Goal: Task Accomplishment & Management: Use online tool/utility

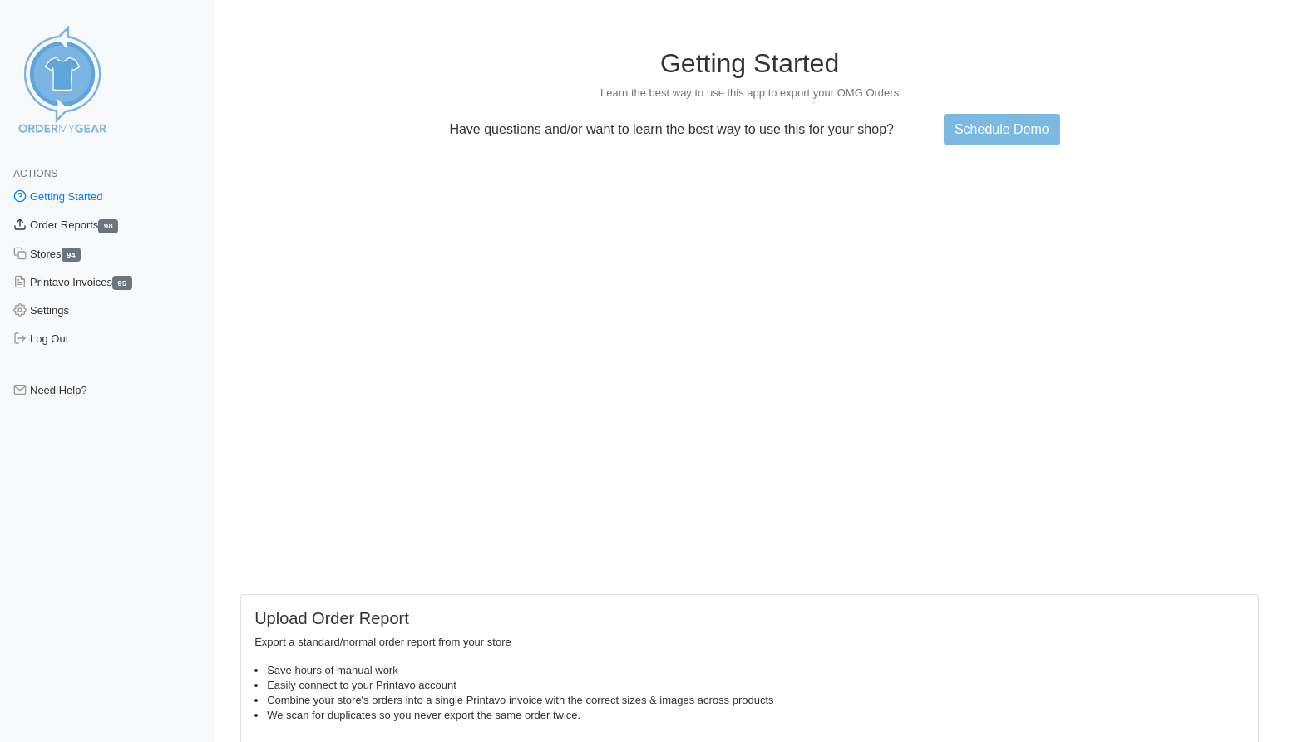
click at [45, 223] on link "Order Reports 98" at bounding box center [107, 225] width 215 height 28
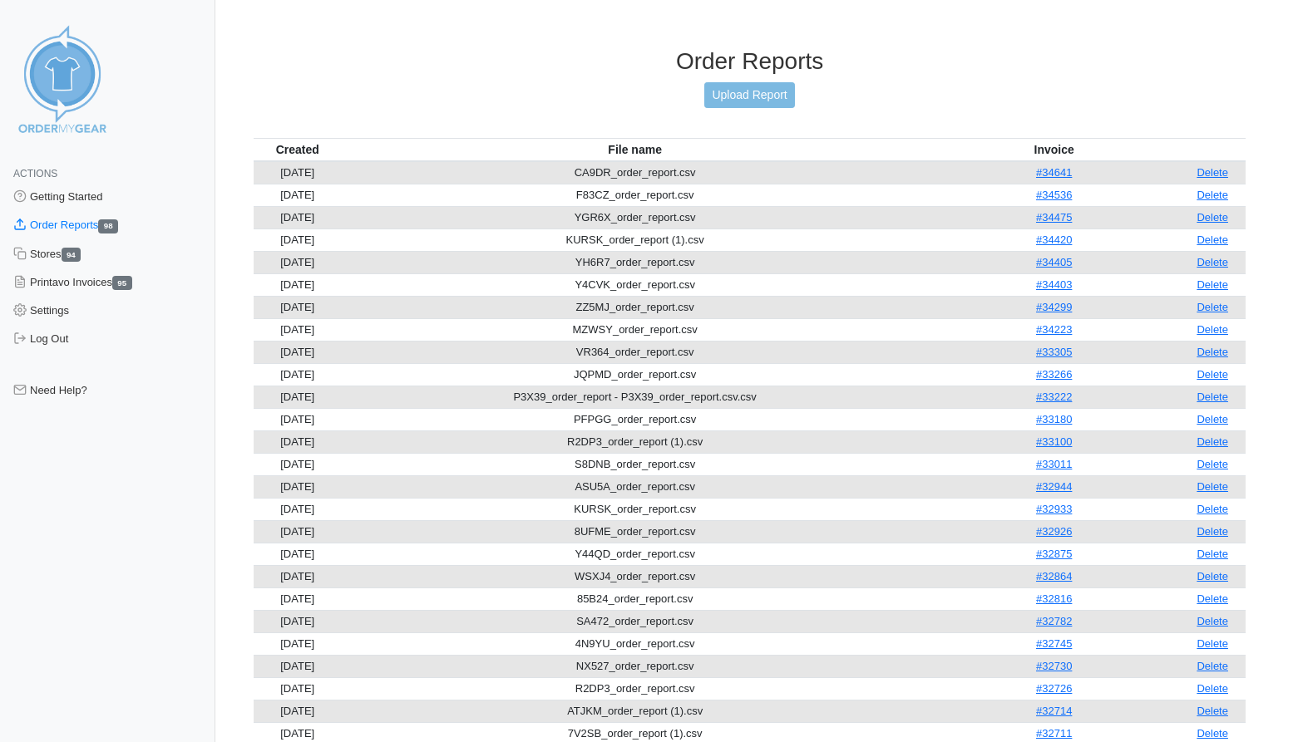
click at [745, 79] on div "Order Reports Upload Report" at bounding box center [750, 92] width 992 height 91
click at [745, 89] on link "Upload Report" at bounding box center [749, 95] width 90 height 26
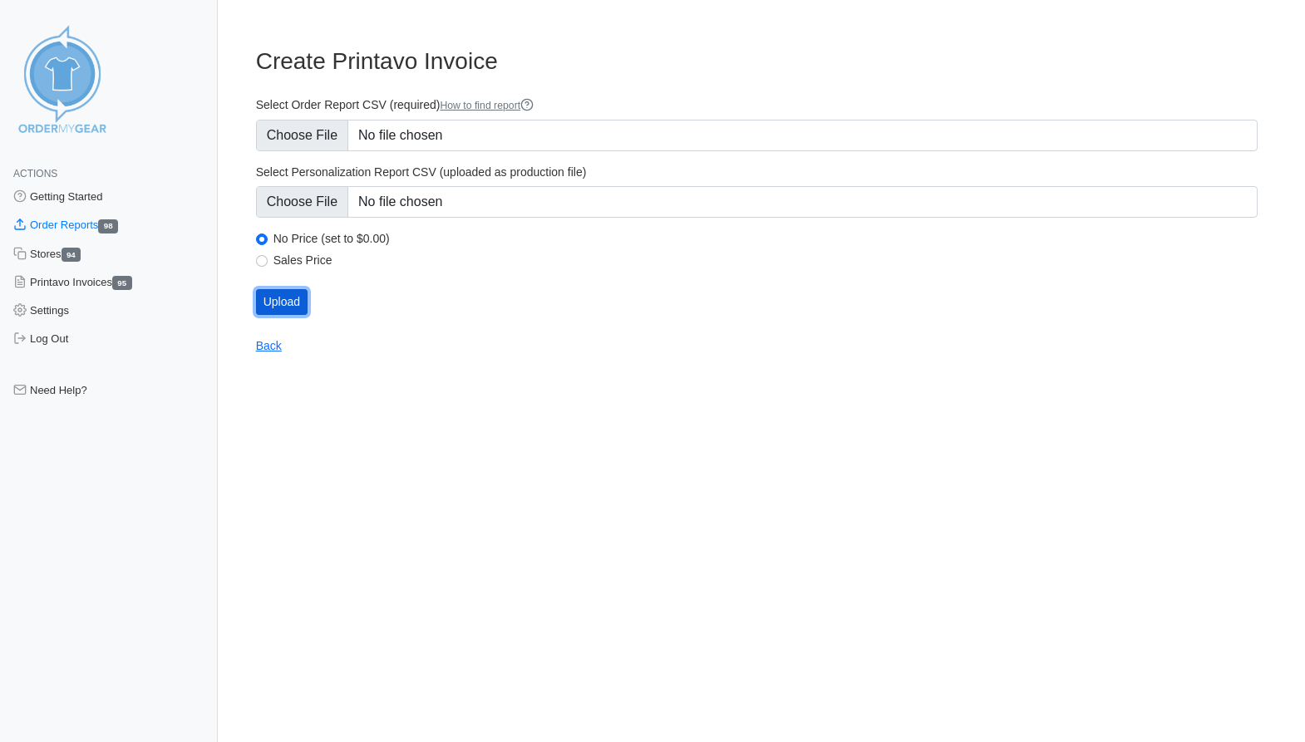
drag, startPoint x: 289, startPoint y: 304, endPoint x: 603, endPoint y: 305, distance: 313.4
click at [603, 305] on div "Upload" at bounding box center [757, 302] width 1002 height 26
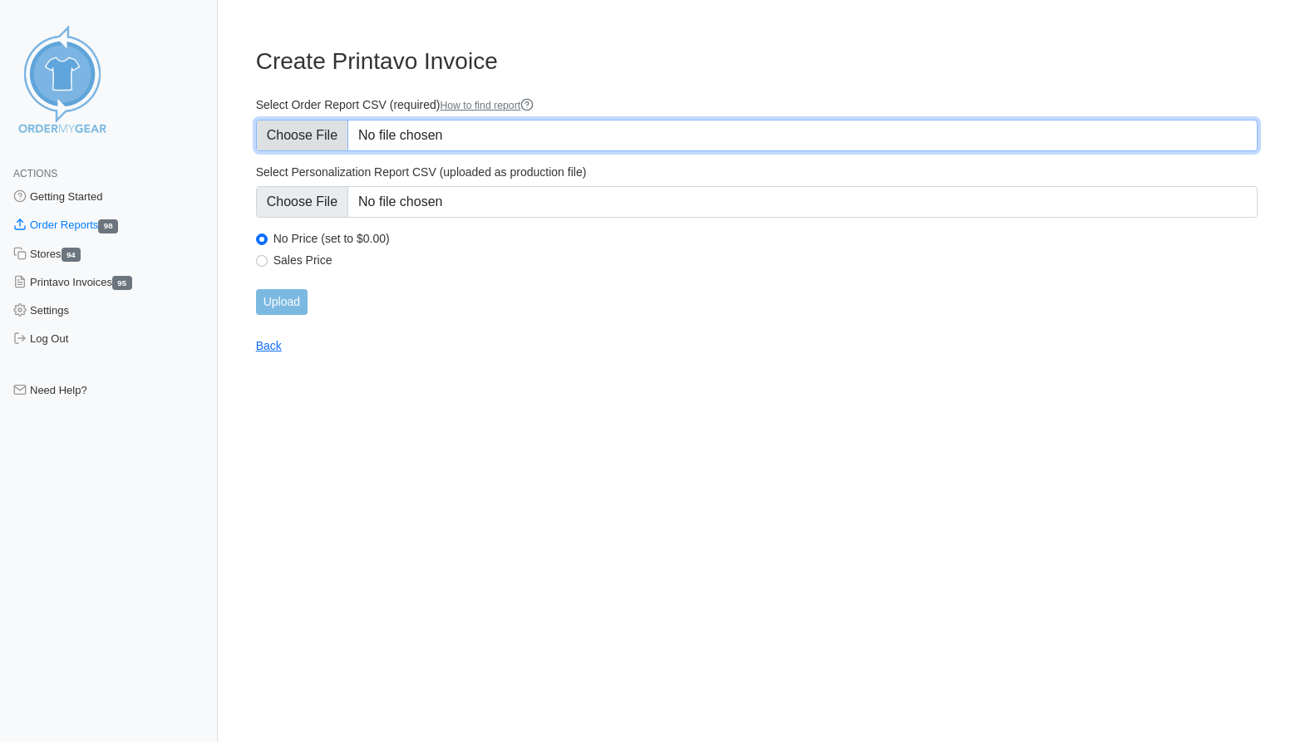
click at [350, 126] on input "Select Order Report CSV (required) How to find report" at bounding box center [757, 136] width 1002 height 32
type input "C:\fakepath\BRUJ8_order_report.csv"
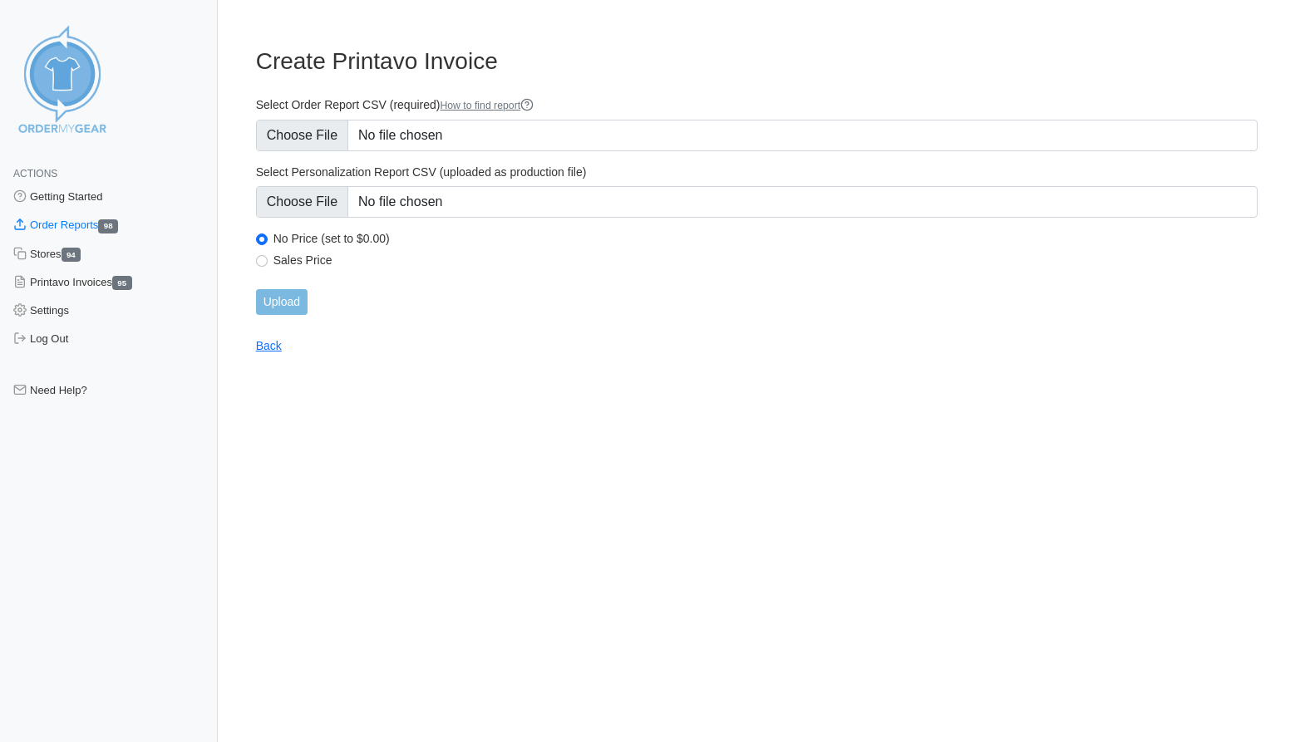
click at [257, 267] on div "Sales Price" at bounding box center [757, 263] width 1002 height 20
click at [260, 265] on input "Sales Price" at bounding box center [262, 261] width 12 height 12
radio input "true"
click at [274, 294] on input "Upload" at bounding box center [282, 302] width 52 height 26
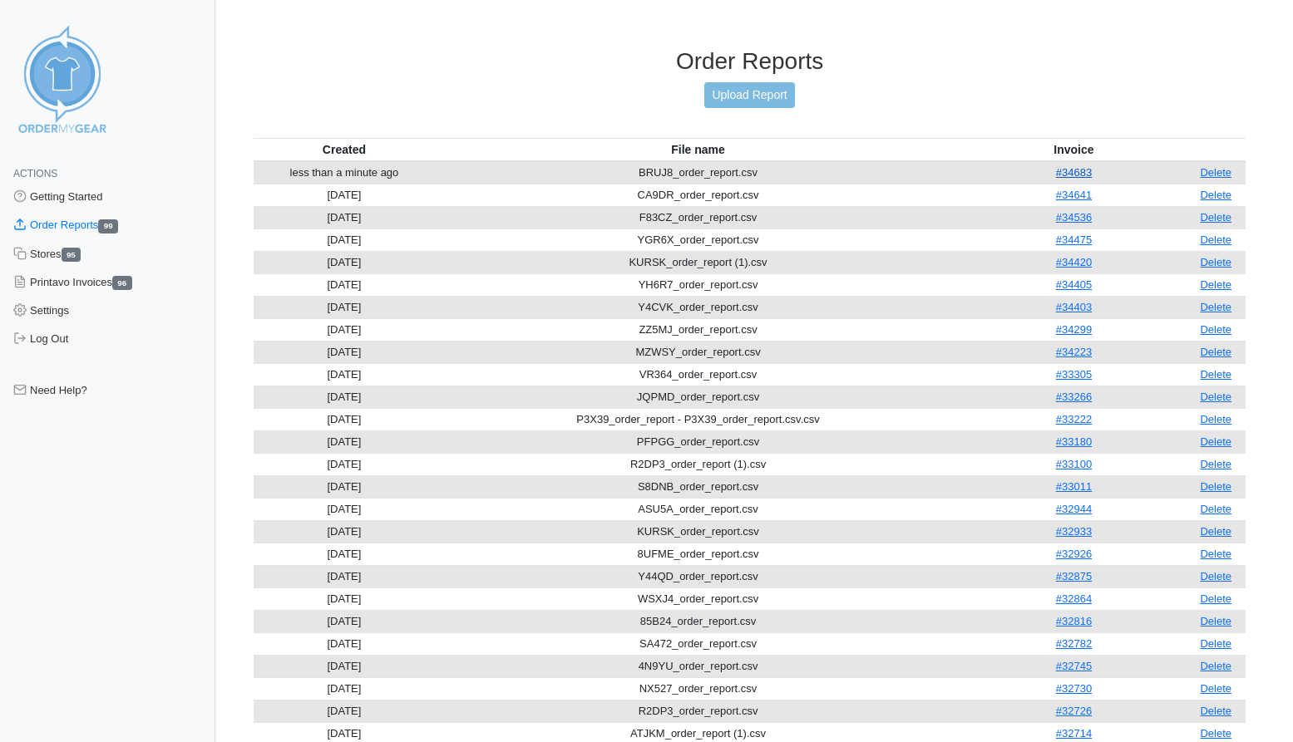
click at [1079, 169] on link "#34683" at bounding box center [1074, 172] width 36 height 12
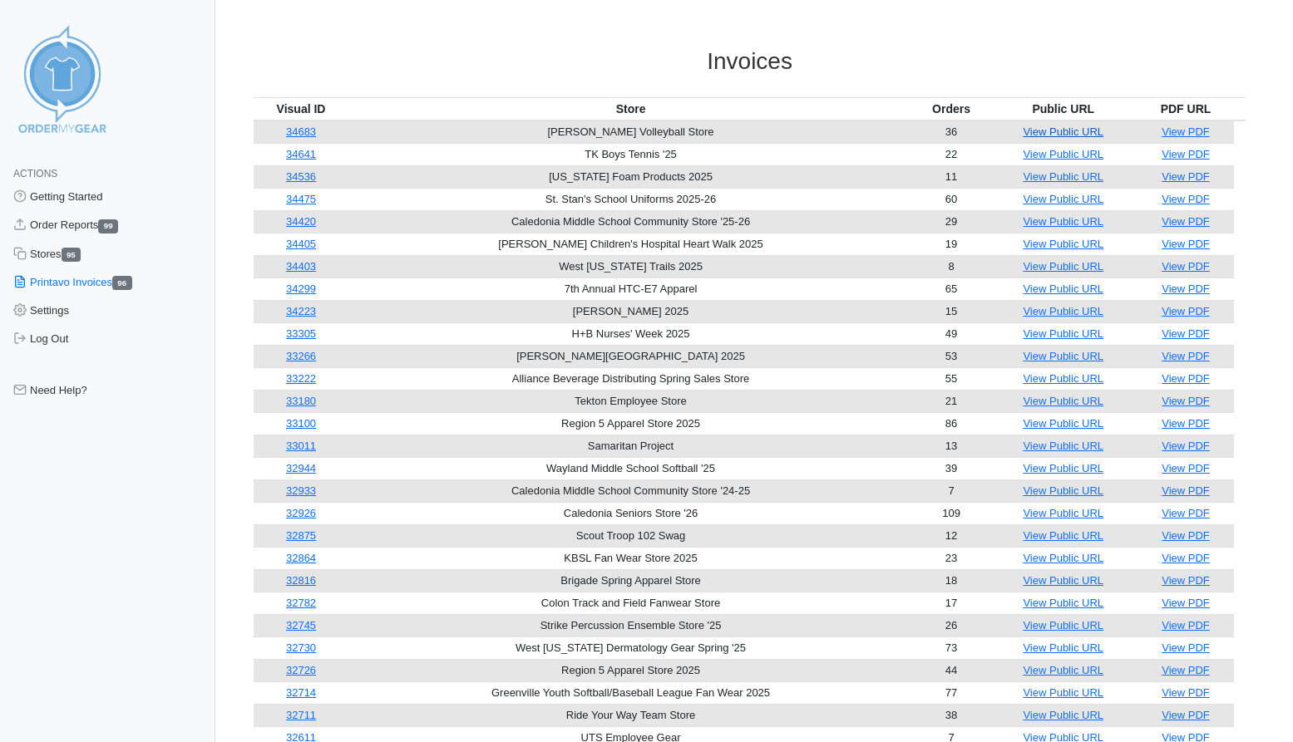
click at [1041, 131] on link "View Public URL" at bounding box center [1063, 132] width 81 height 12
